Goal: Task Accomplishment & Management: Manage account settings

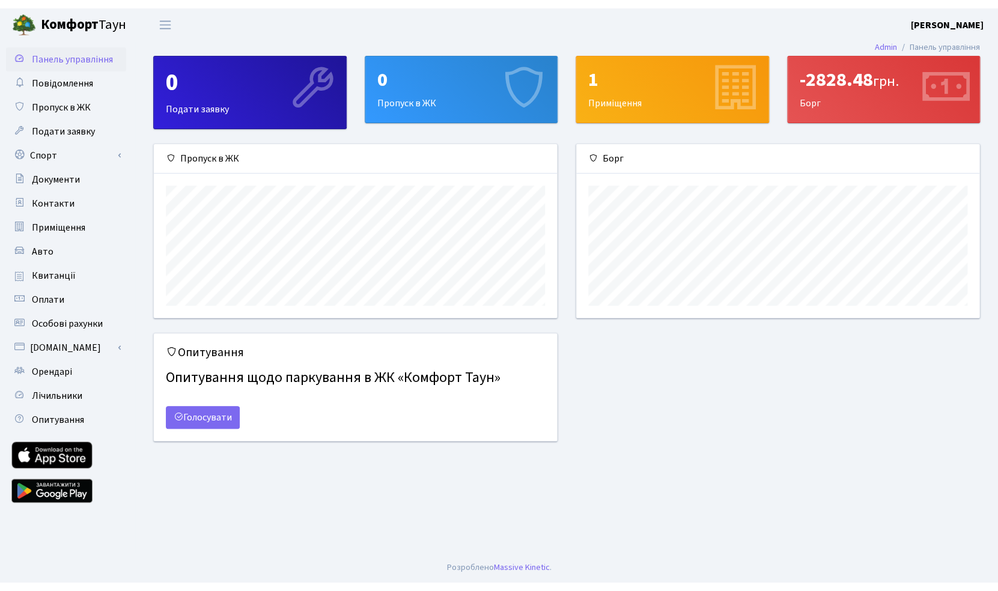
scroll to position [174, 403]
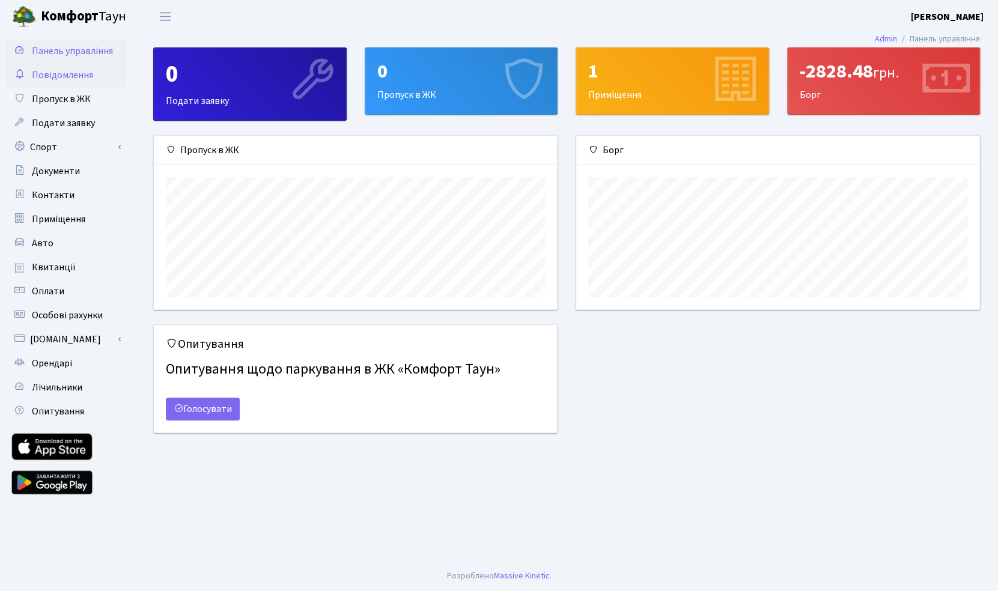
click at [63, 76] on span "Повідомлення" at bounding box center [62, 75] width 61 height 13
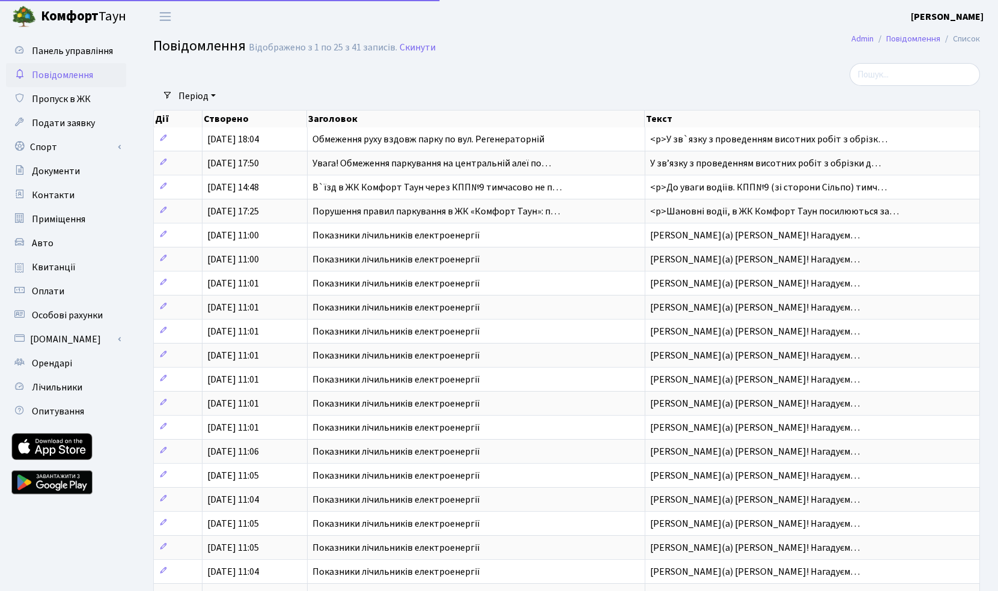
select select "25"
click at [63, 267] on span "Квитанції" at bounding box center [54, 267] width 44 height 13
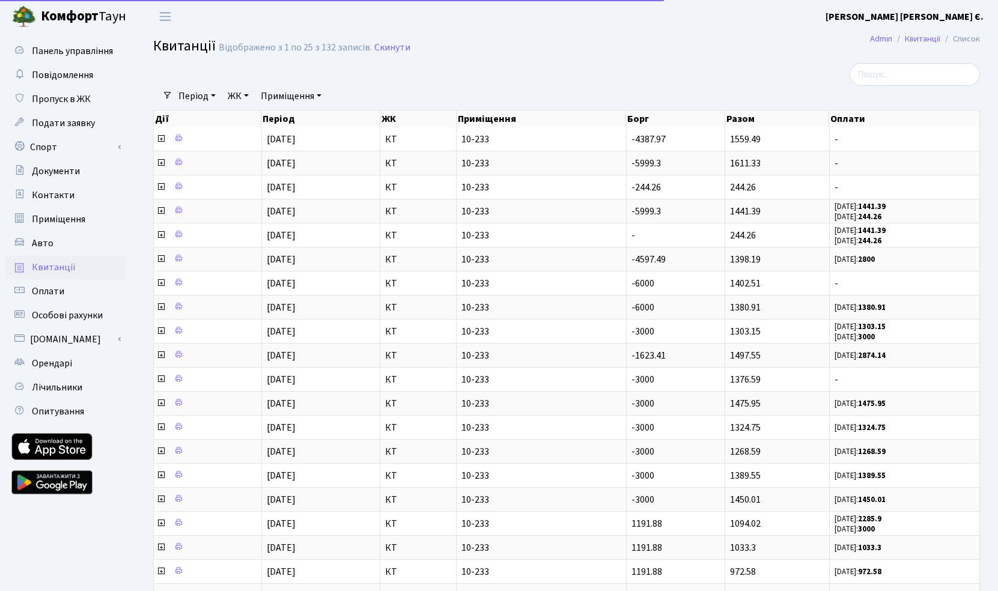
select select "25"
click b "Комфорт"
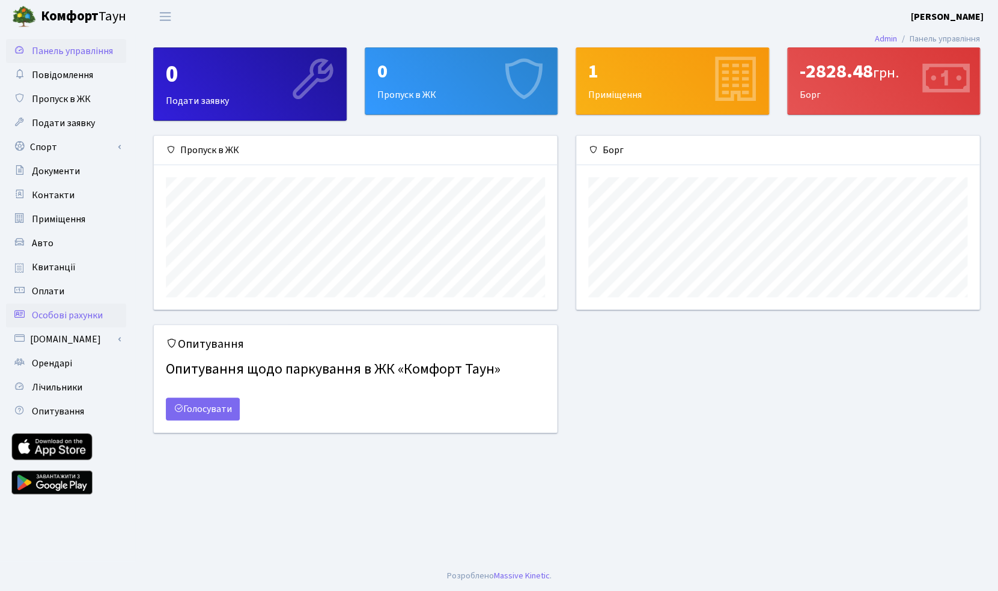
scroll to position [174, 403]
click at [61, 386] on span "Лічильники" at bounding box center [57, 387] width 50 height 13
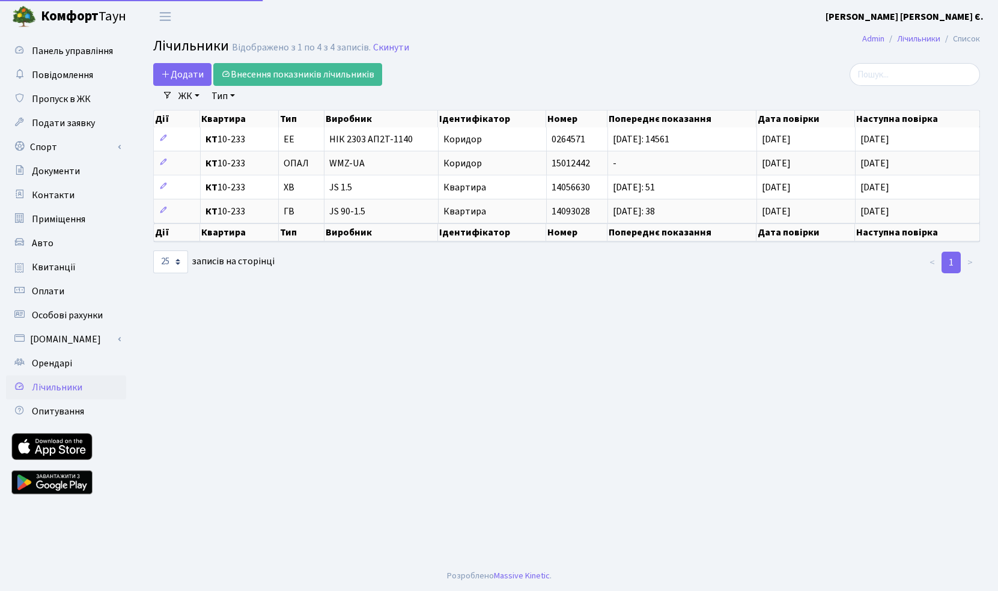
select select "25"
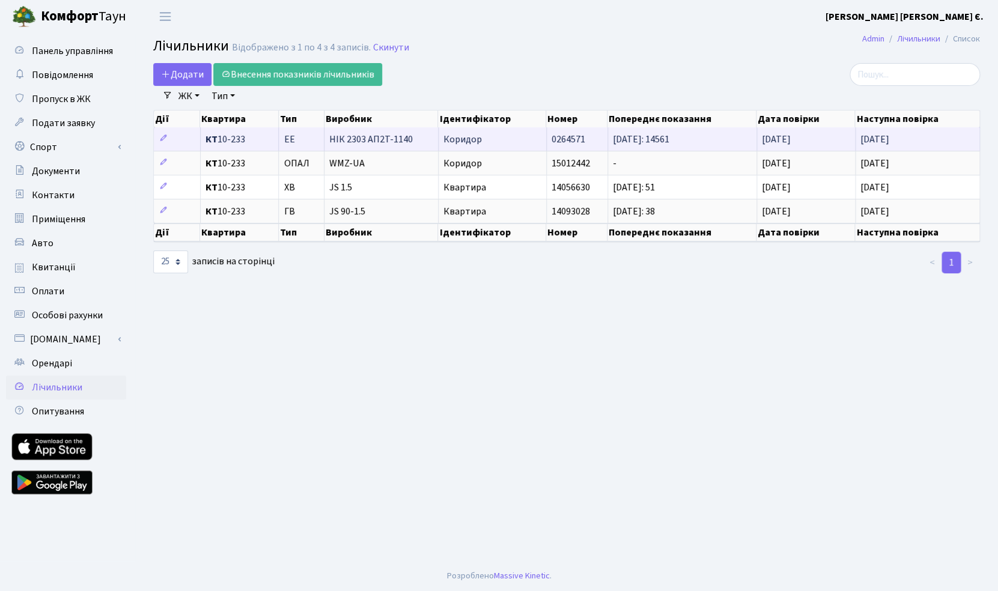
click at [670, 139] on span "[DATE]: 14561" at bounding box center [641, 139] width 57 height 13
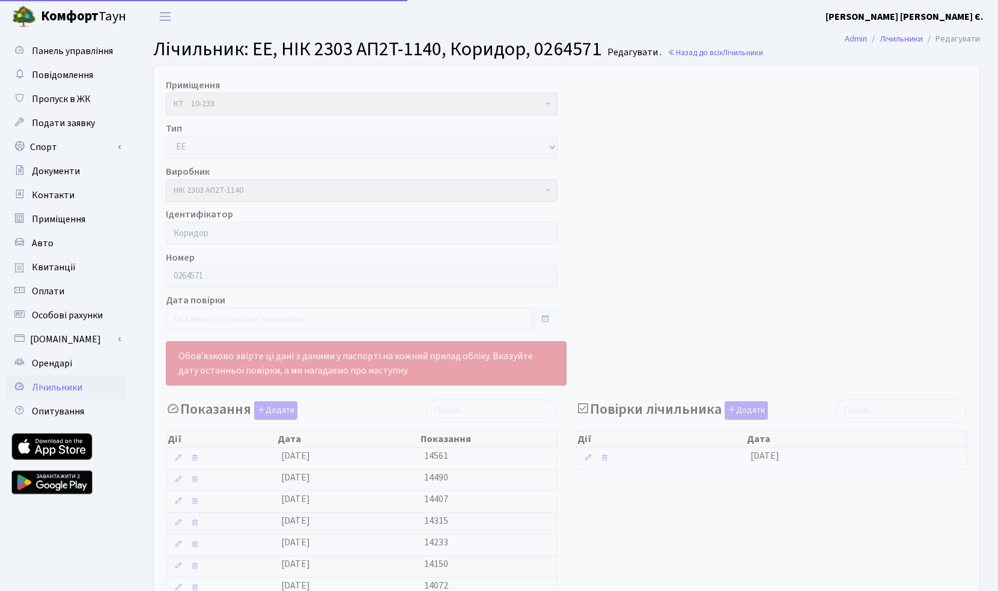
select select "25"
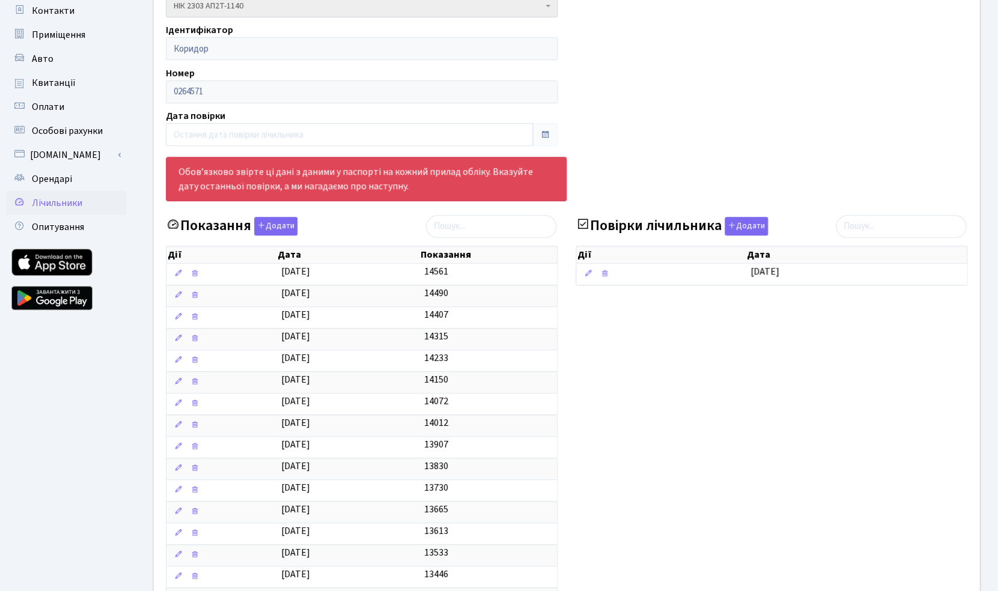
scroll to position [209, 0]
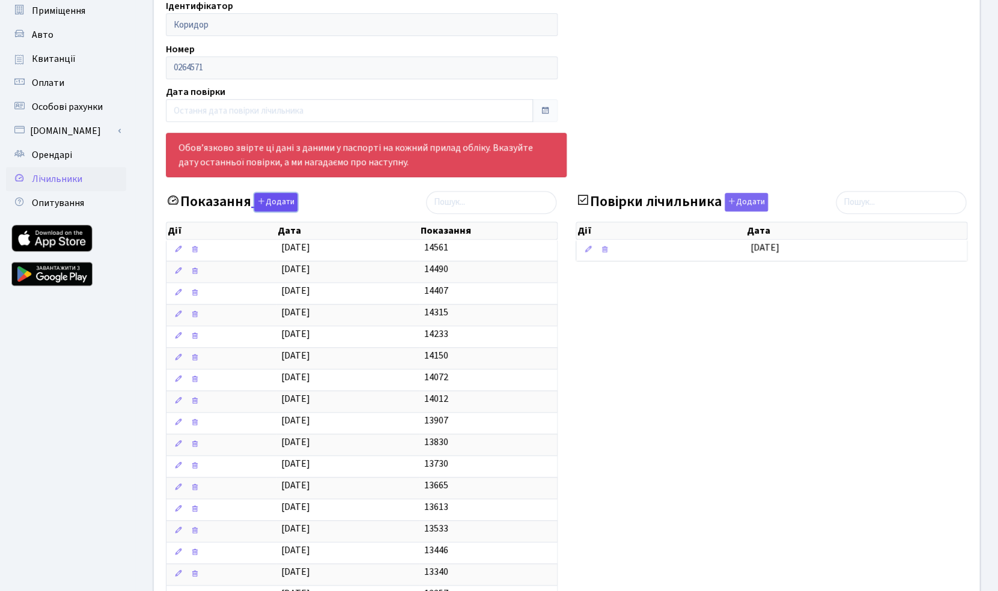
click at [273, 206] on button "Додати" at bounding box center [275, 202] width 43 height 19
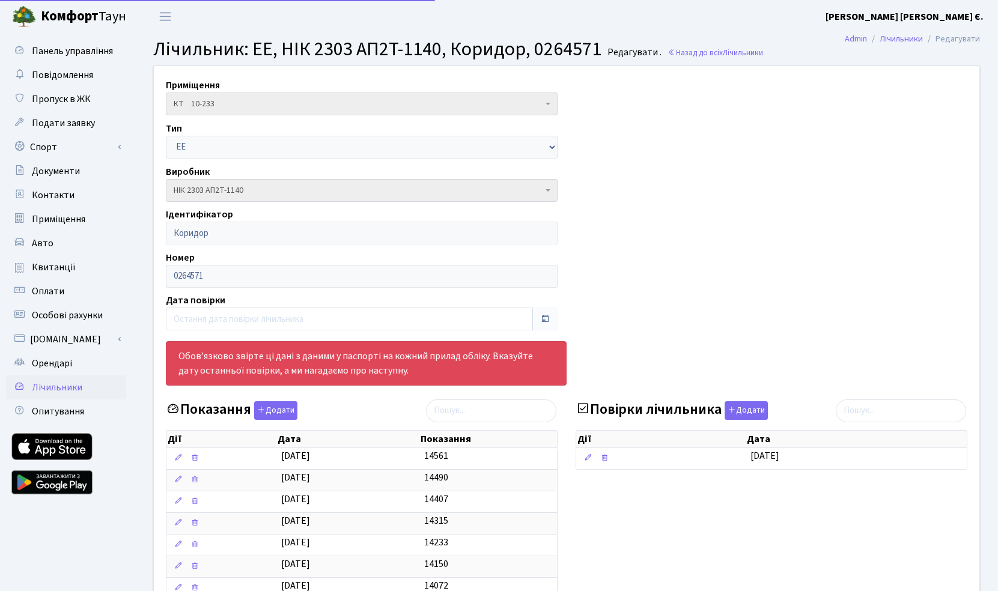
select select "25"
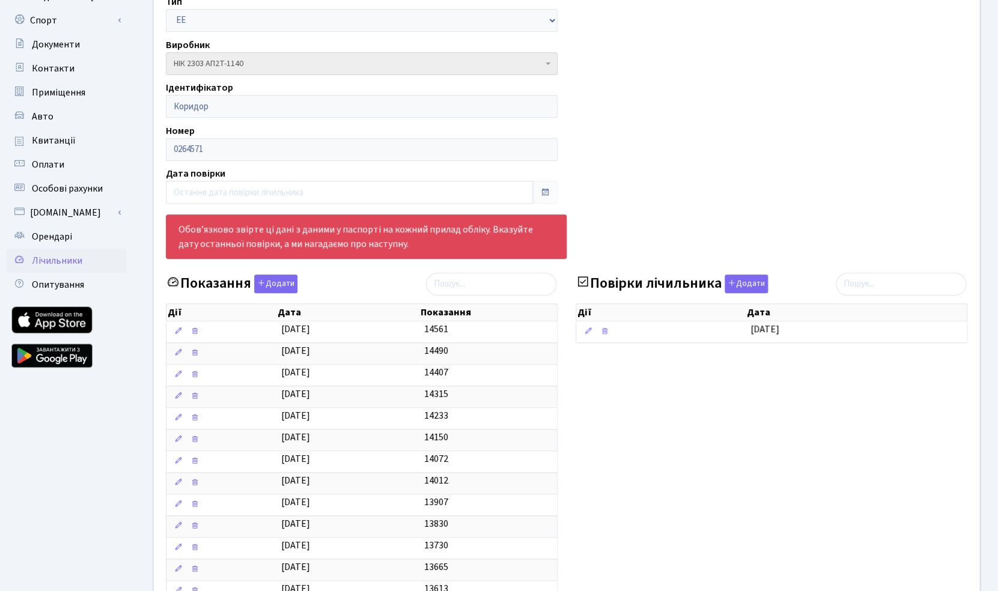
scroll to position [192, 0]
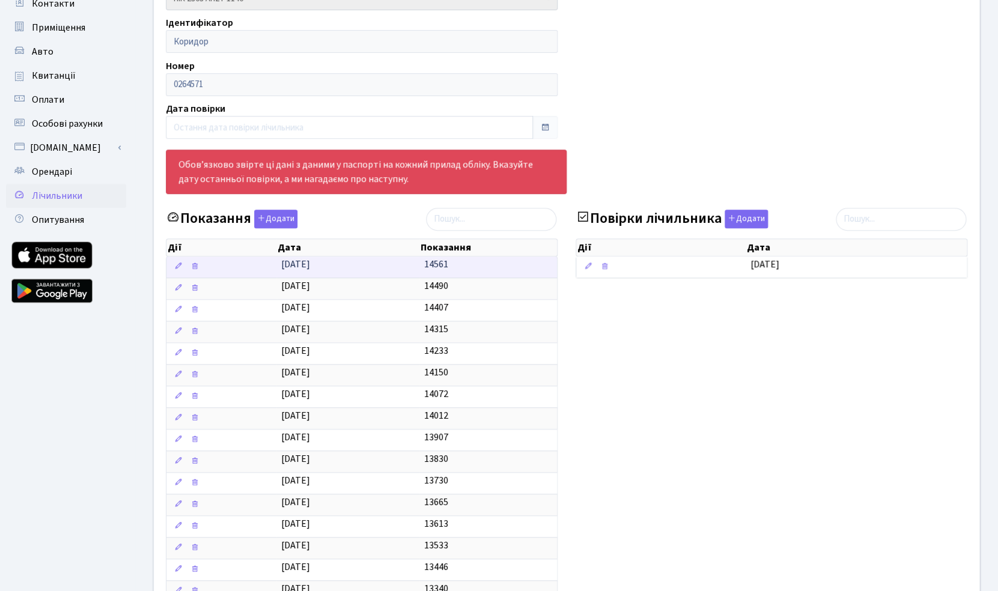
copy span "14561"
drag, startPoint x: 454, startPoint y: 267, endPoint x: 426, endPoint y: 269, distance: 28.9
click at [426, 269] on td "14561" at bounding box center [489, 267] width 138 height 21
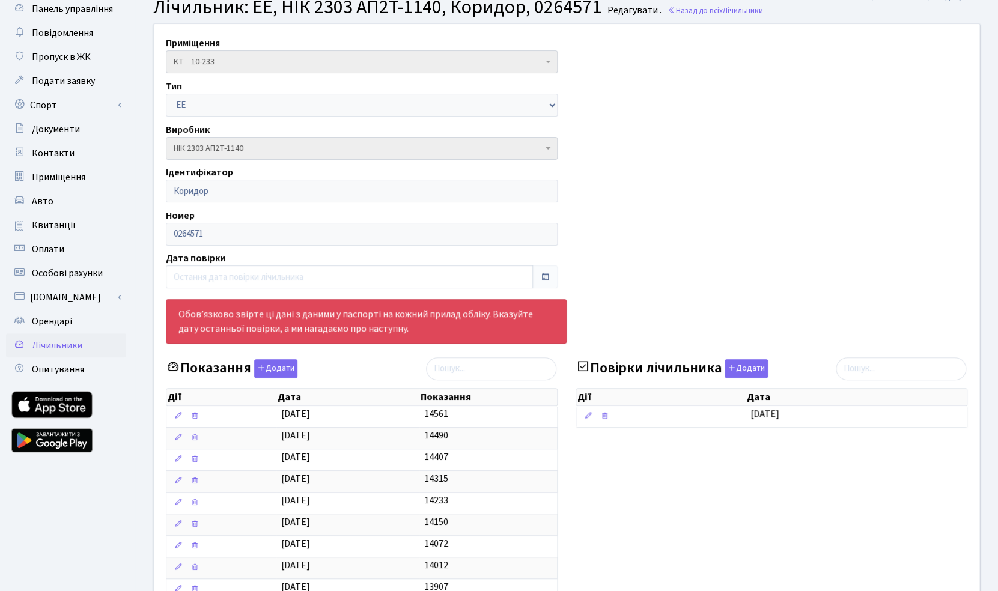
scroll to position [31, 0]
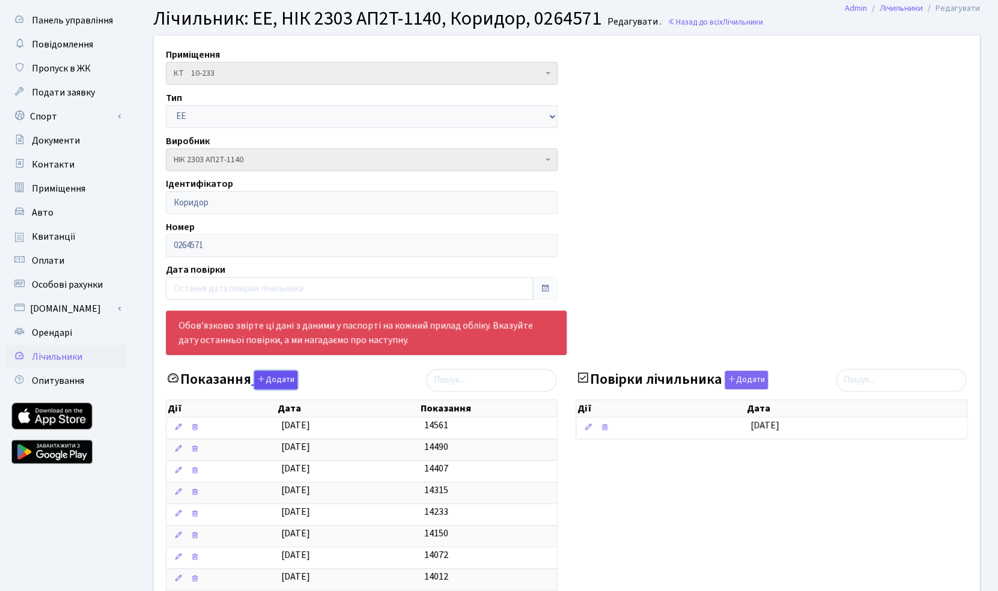
click at [276, 380] on button "Додати" at bounding box center [275, 380] width 43 height 19
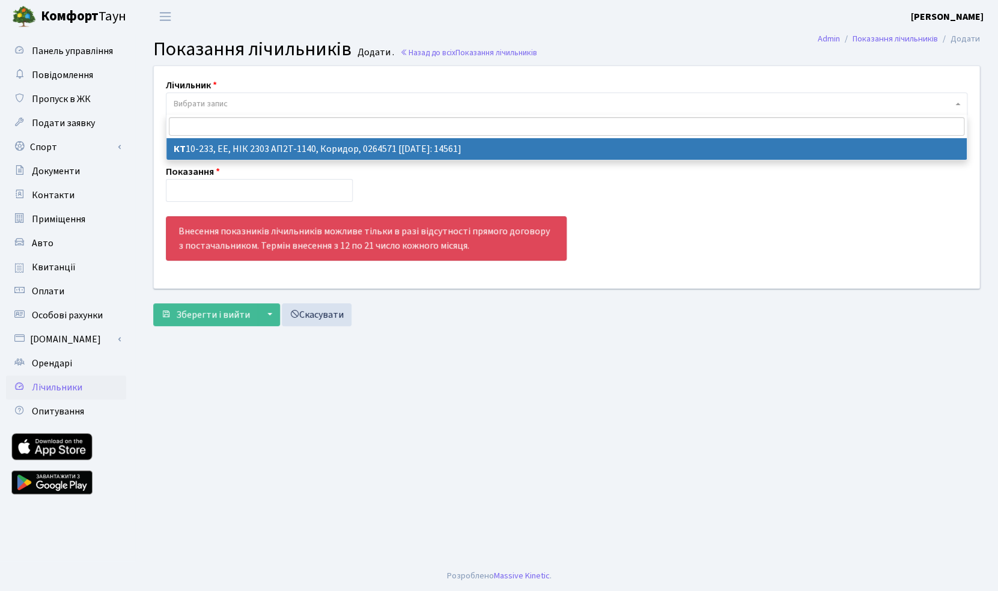
click at [234, 109] on span "Вибрати запис" at bounding box center [563, 104] width 779 height 12
select select "5412"
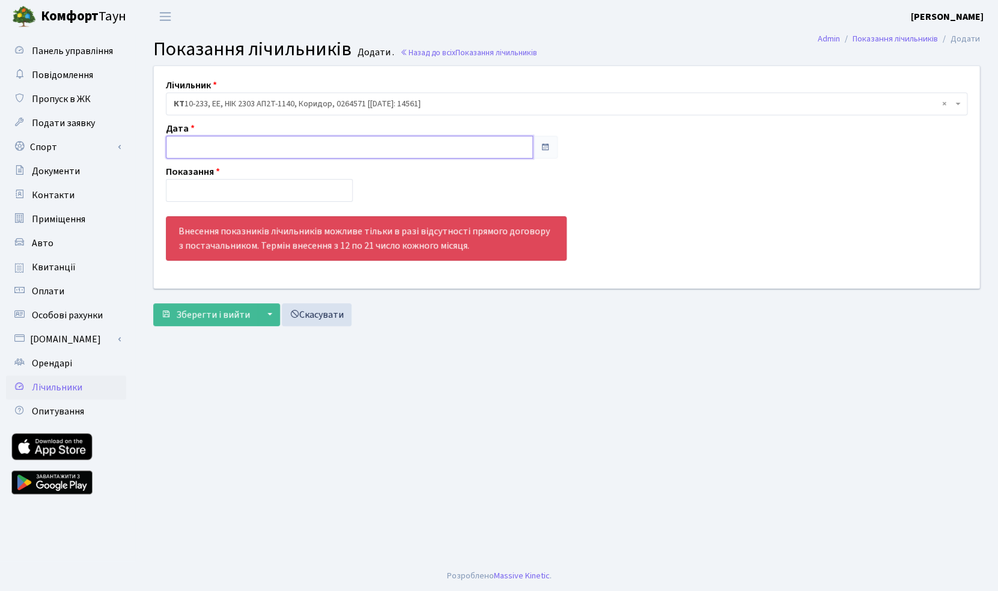
click at [234, 151] on input "text" at bounding box center [349, 147] width 367 height 23
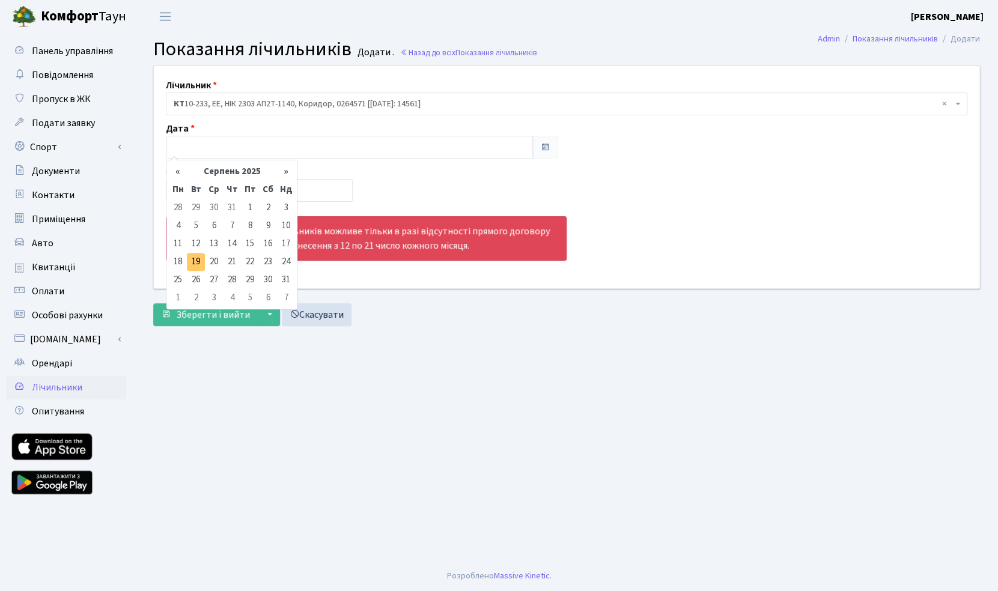
click at [196, 264] on td "19" at bounding box center [196, 262] width 18 height 18
type input "[DATE]"
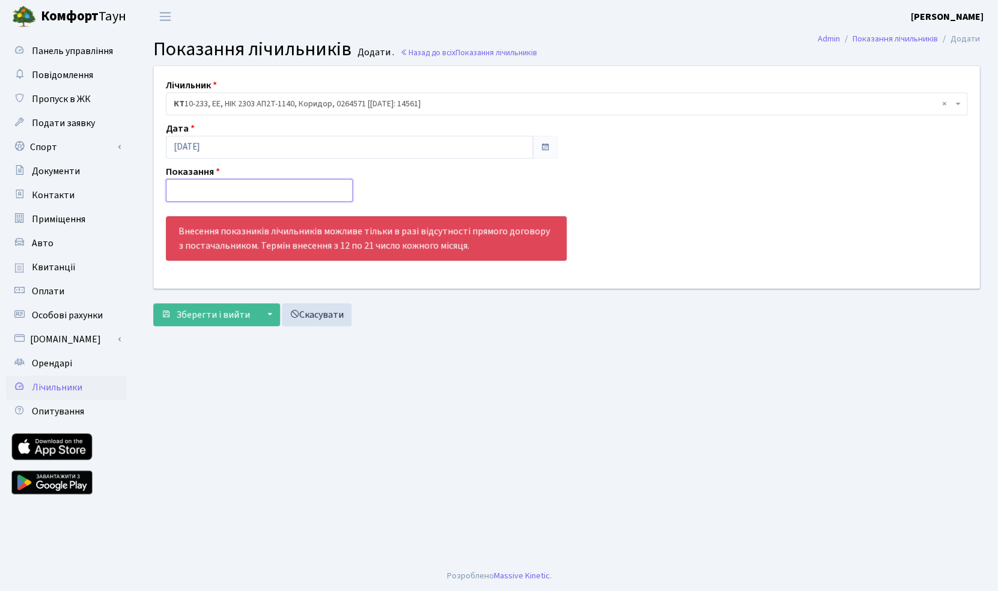
click at [205, 196] on input "number" at bounding box center [259, 190] width 187 height 23
paste input "14561"
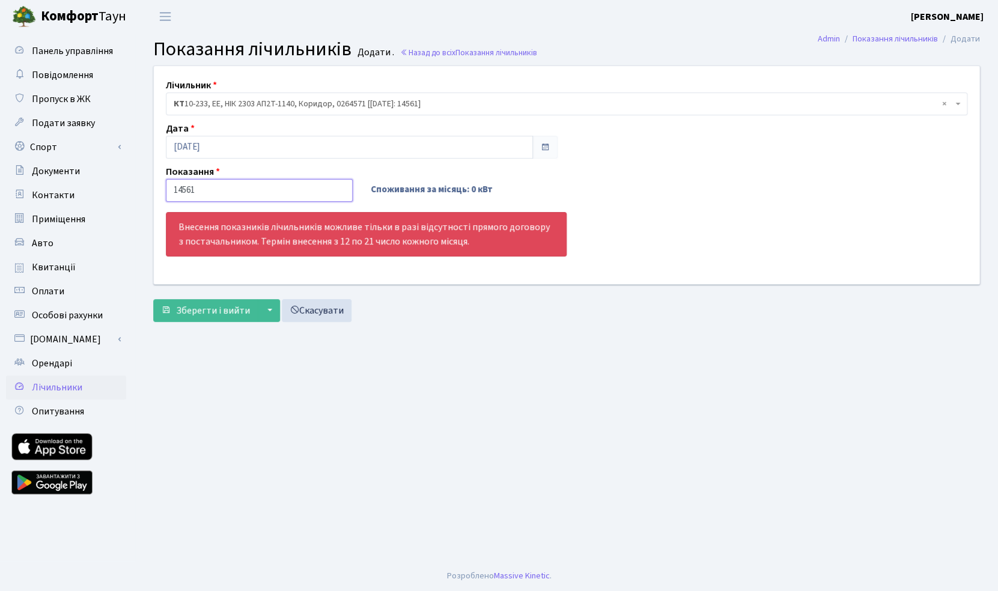
click at [183, 191] on input "14561" at bounding box center [259, 190] width 187 height 23
type input "14661"
click at [435, 187] on div "Споживання за місяць: 100 кВт" at bounding box center [464, 190] width 187 height 23
click at [231, 315] on span "Зберегти і вийти" at bounding box center [213, 310] width 74 height 13
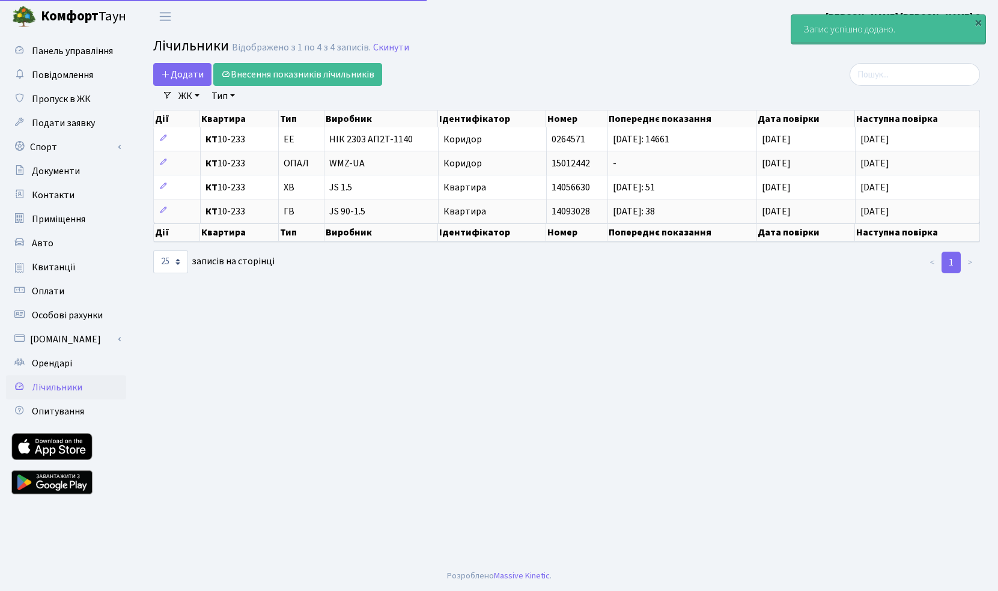
select select "25"
